Goal: Go to known website: Access a specific website the user already knows

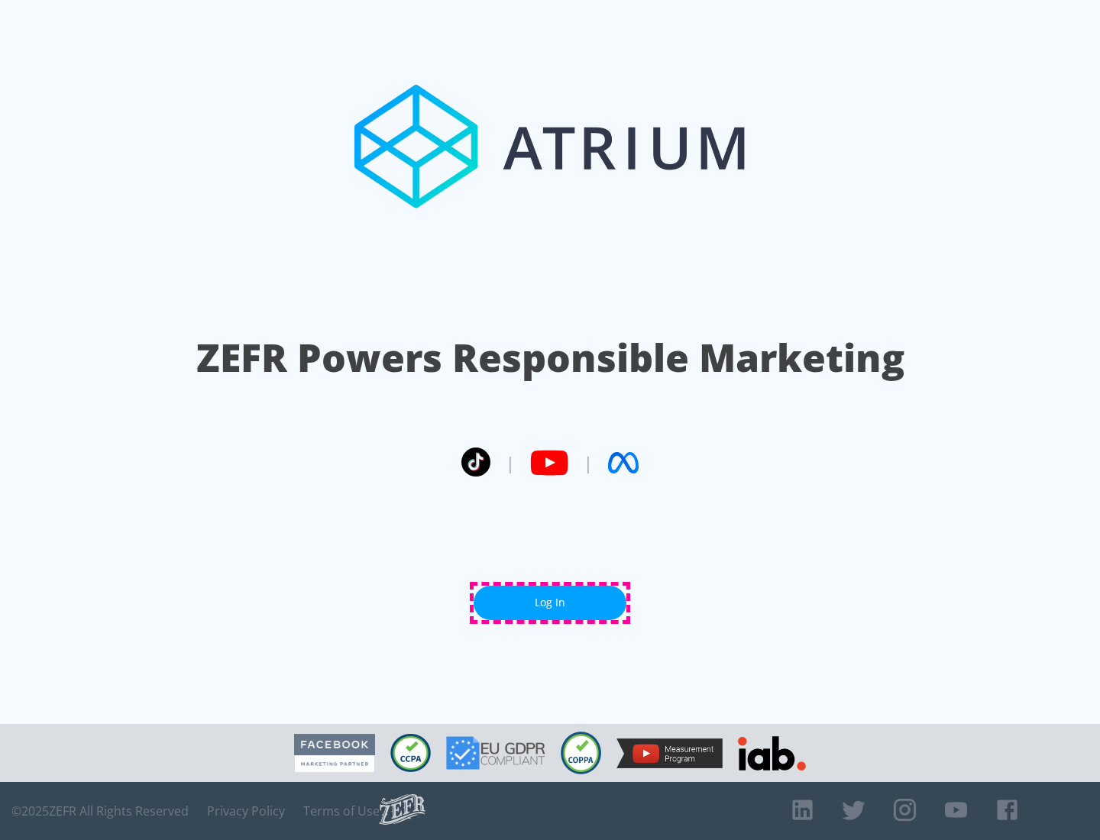
click at [550, 602] on link "Log In" at bounding box center [549, 603] width 153 height 34
